Goal: Information Seeking & Learning: Learn about a topic

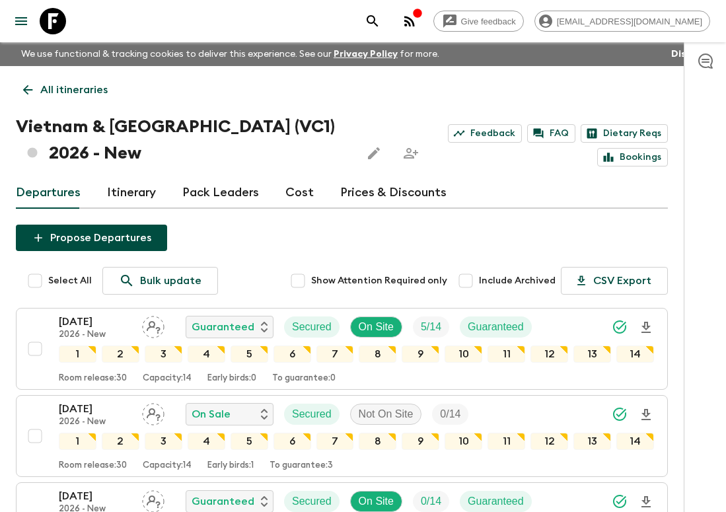
click at [45, 90] on p "All itineraries" at bounding box center [73, 90] width 67 height 16
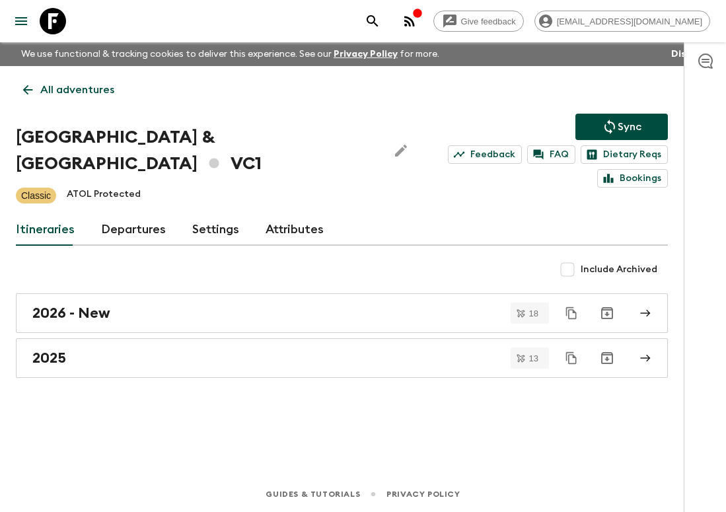
click at [45, 90] on p "All adventures" at bounding box center [77, 90] width 74 height 16
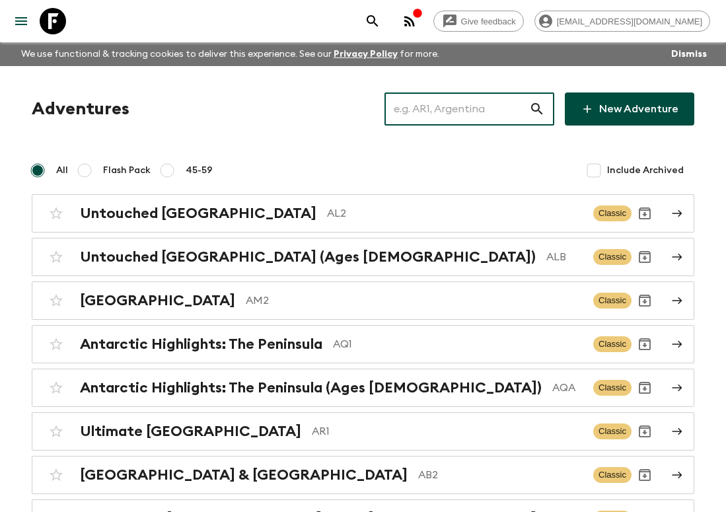
click at [465, 102] on input "text" at bounding box center [456, 108] width 145 height 37
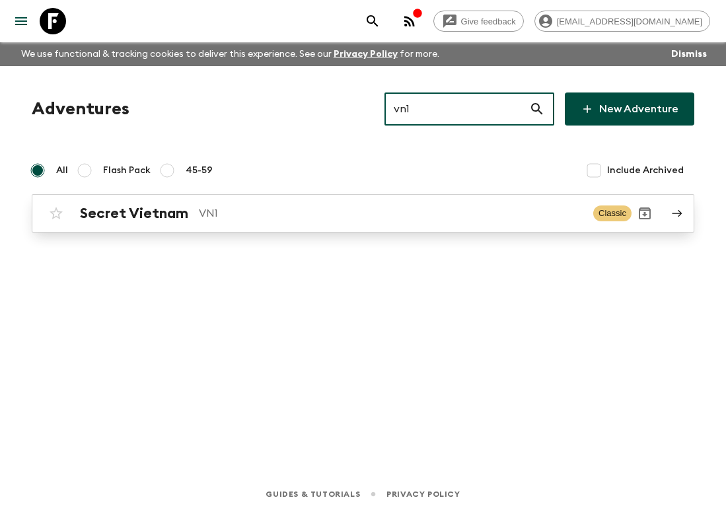
type input "vn1"
click at [339, 209] on p "VN1" at bounding box center [391, 213] width 384 height 16
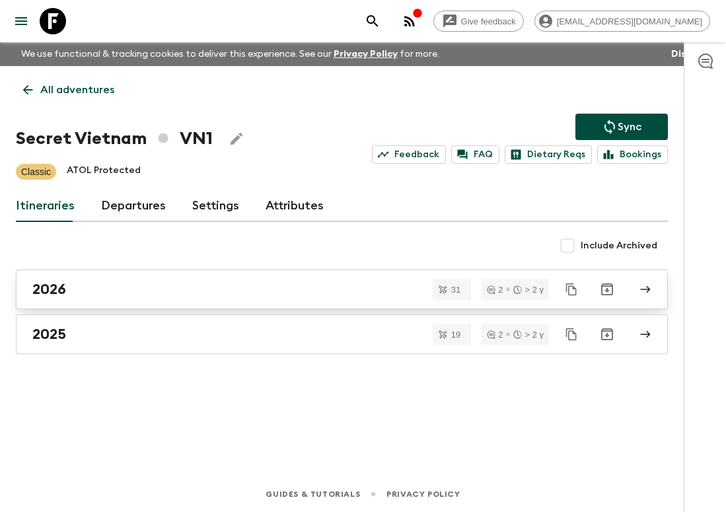
click at [283, 277] on link "2026" at bounding box center [342, 290] width 652 height 40
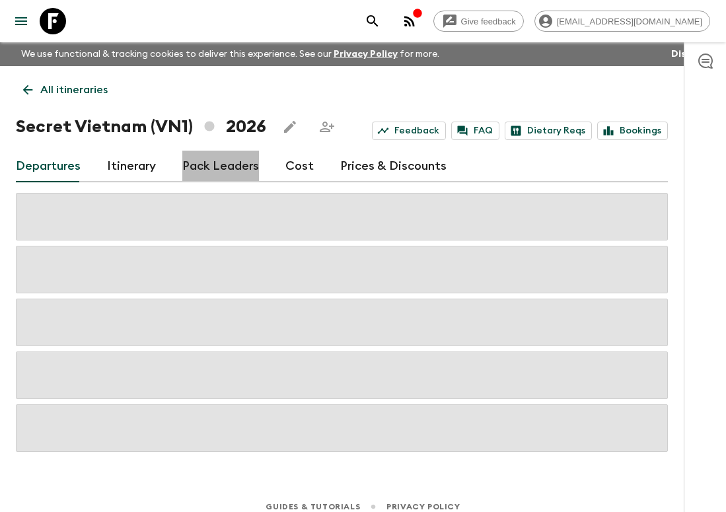
click at [259, 181] on link "Pack Leaders" at bounding box center [220, 167] width 77 height 32
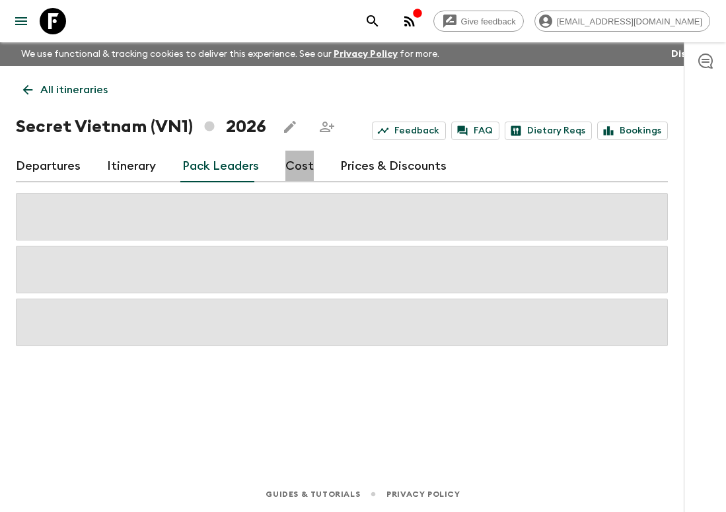
click at [296, 161] on link "Cost" at bounding box center [299, 167] width 28 height 32
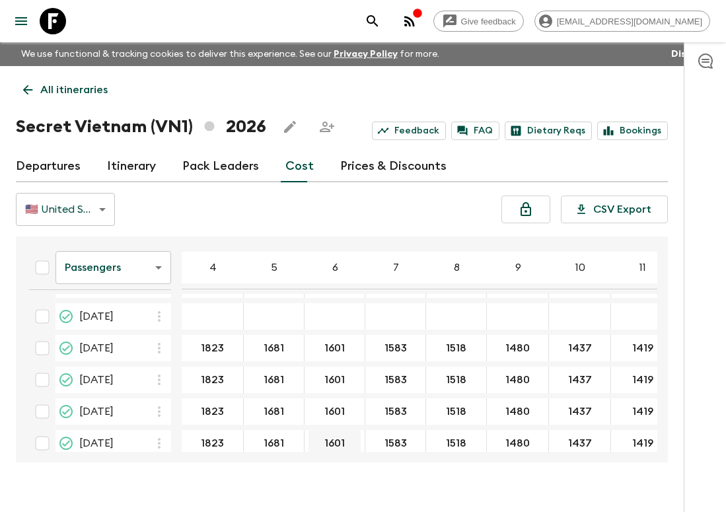
scroll to position [582, 0]
